Goal: Find contact information: Find contact information

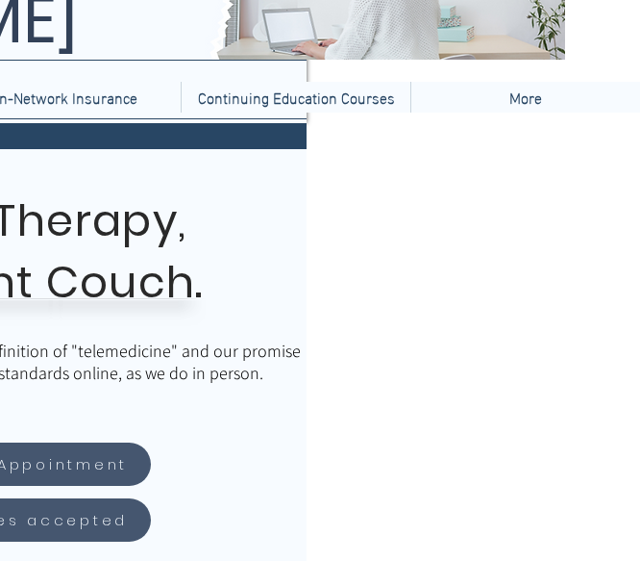
scroll to position [115, 621]
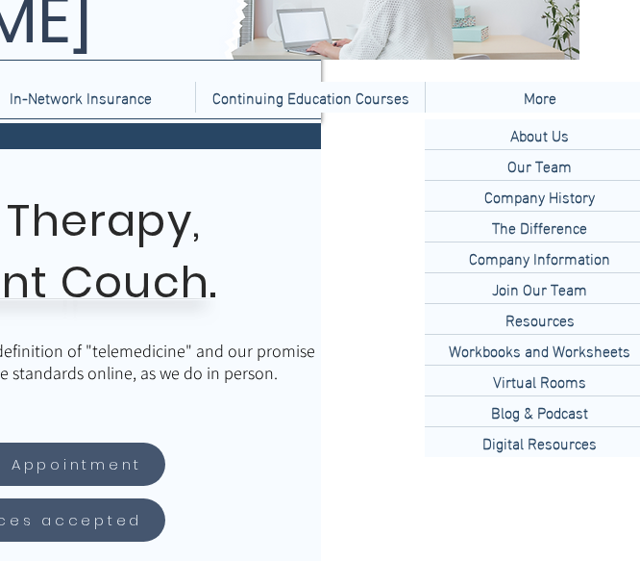
click at [555, 94] on p "More" at bounding box center [540, 97] width 52 height 31
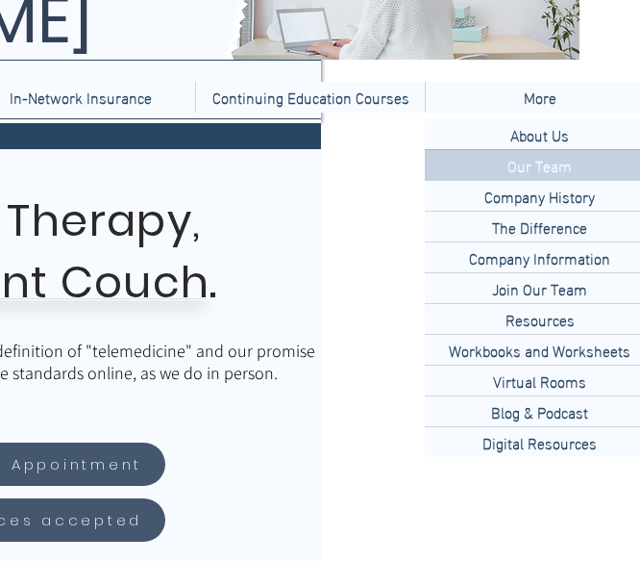
click at [547, 160] on p "Our Team" at bounding box center [540, 165] width 80 height 30
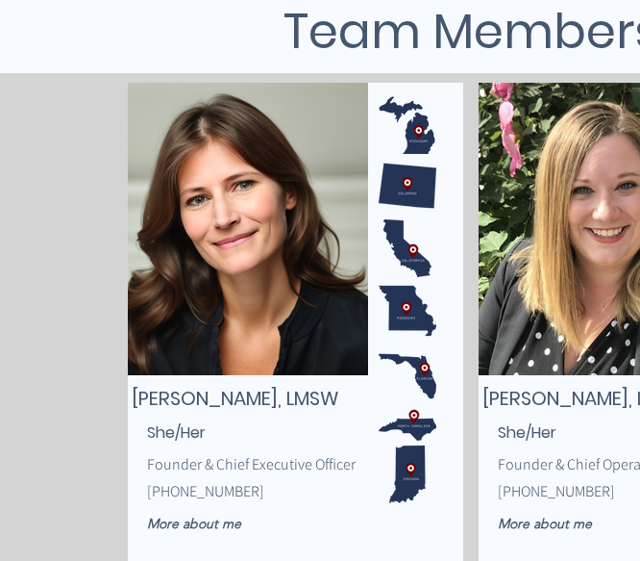
scroll to position [308, 0]
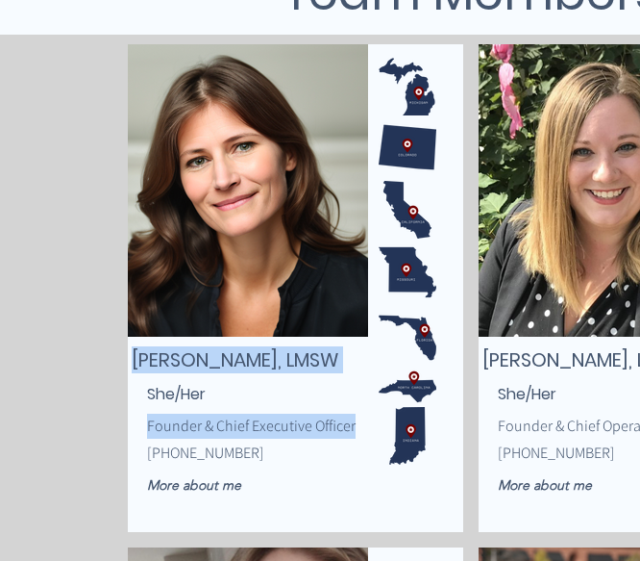
drag, startPoint x: 359, startPoint y: 421, endPoint x: 146, endPoint y: 430, distance: 212.7
click at [146, 430] on div "Susan Morozowich, LMSW Founder & Chief Executive Officer (616) 500-0400 More ab…" at bounding box center [296, 287] width 336 height 487
copy div "Susan Morozowich, LMSW Founder & Chief Executive Officer"
